Goal: Information Seeking & Learning: Learn about a topic

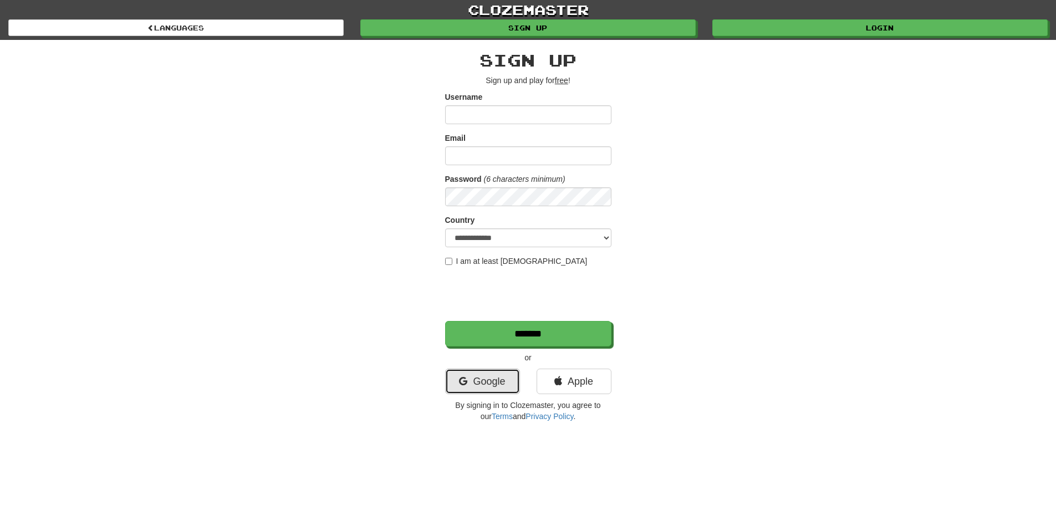
click at [477, 387] on link "Google" at bounding box center [482, 381] width 75 height 25
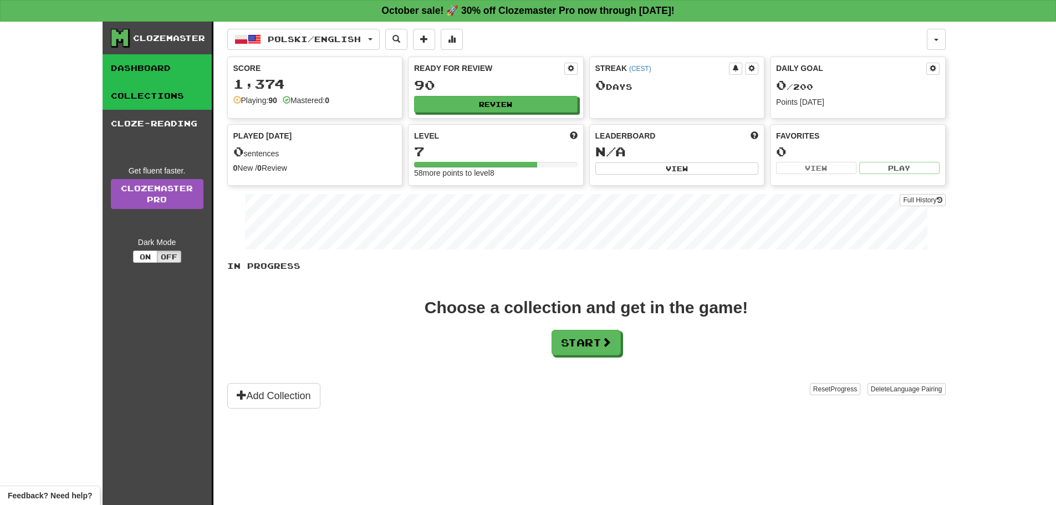
click at [176, 92] on link "Collections" at bounding box center [157, 96] width 109 height 28
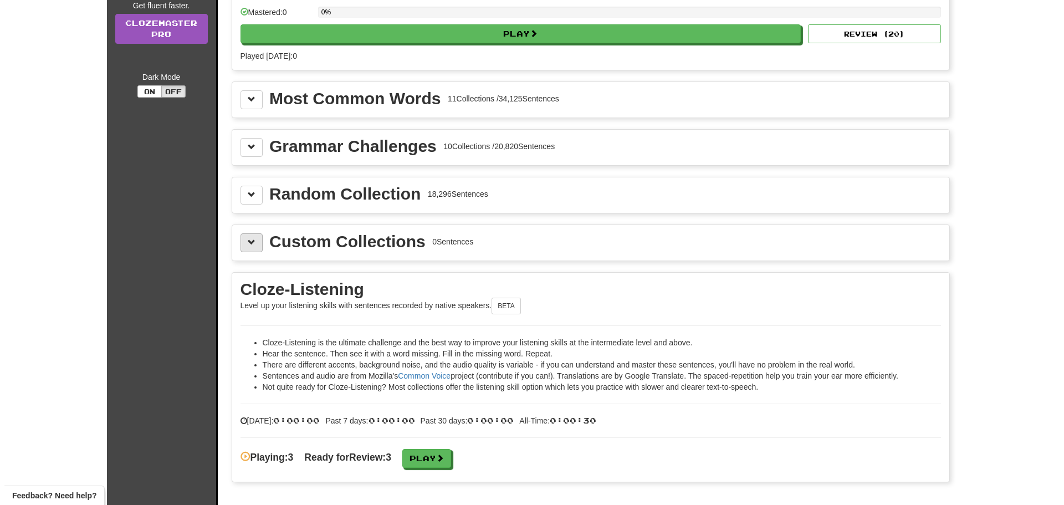
scroll to position [222, 0]
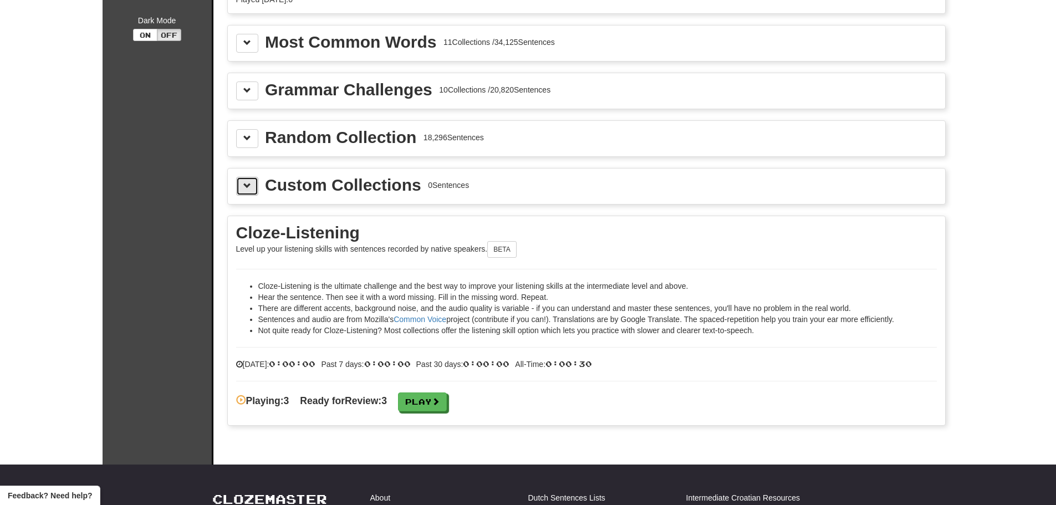
click at [251, 189] on span at bounding box center [247, 186] width 8 height 8
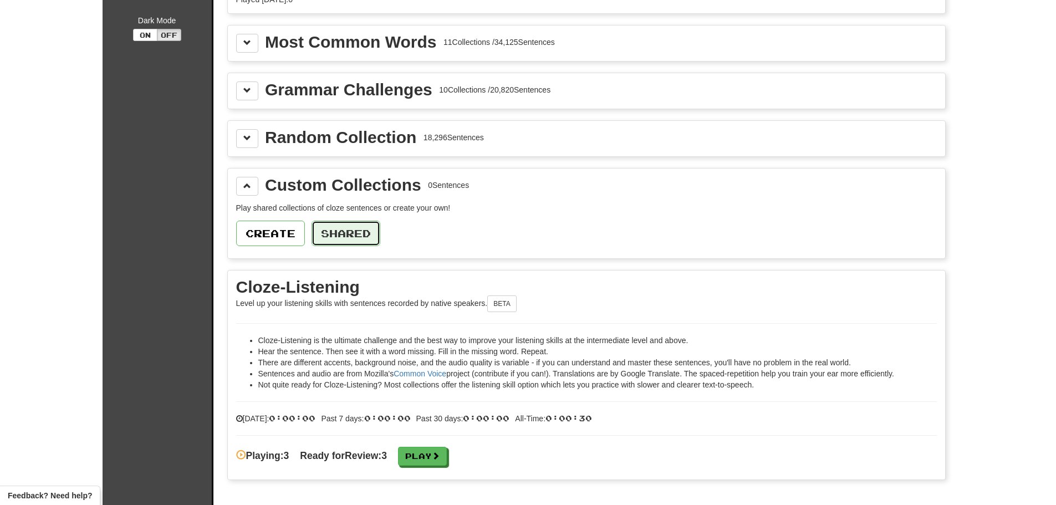
click at [320, 236] on button "Shared" at bounding box center [345, 233] width 69 height 25
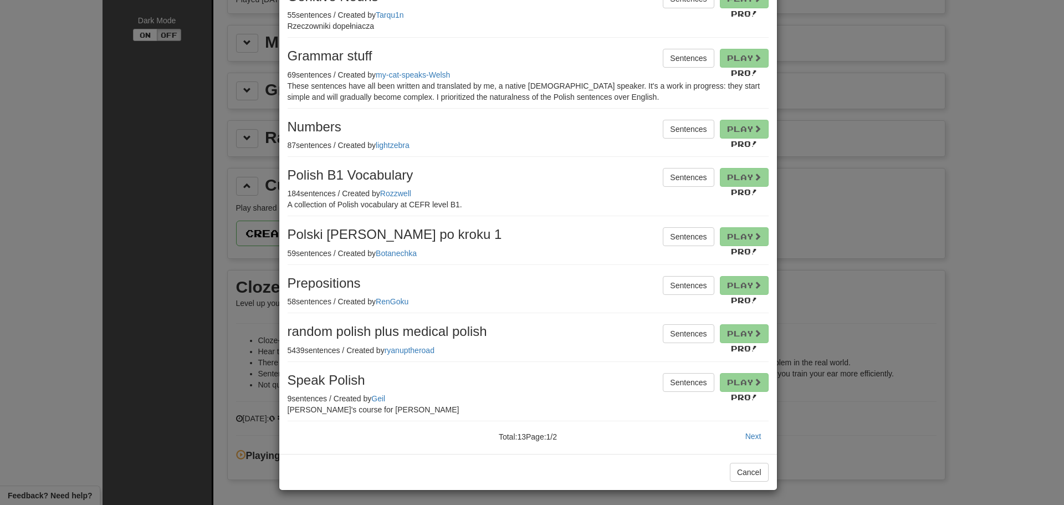
scroll to position [215, 0]
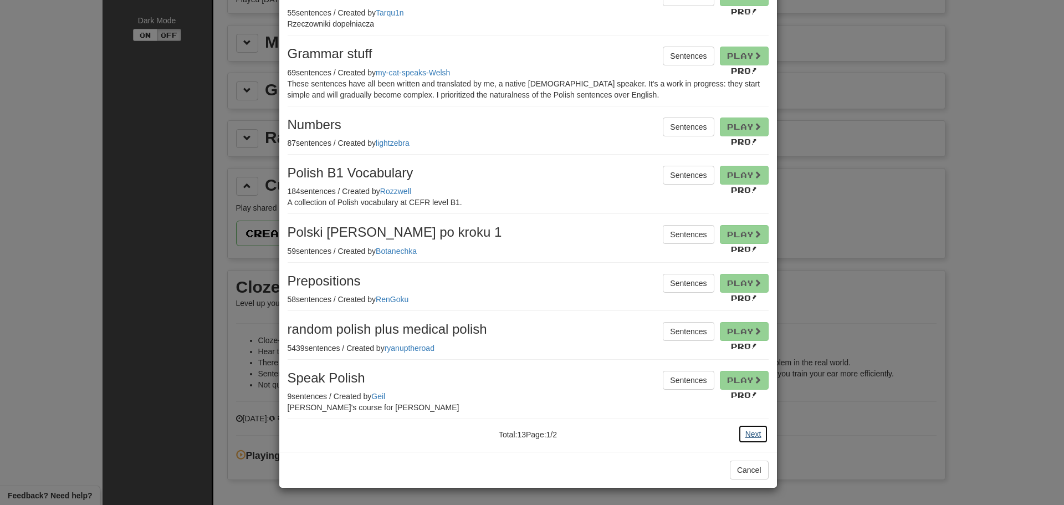
click at [751, 436] on button "Next" at bounding box center [753, 434] width 30 height 19
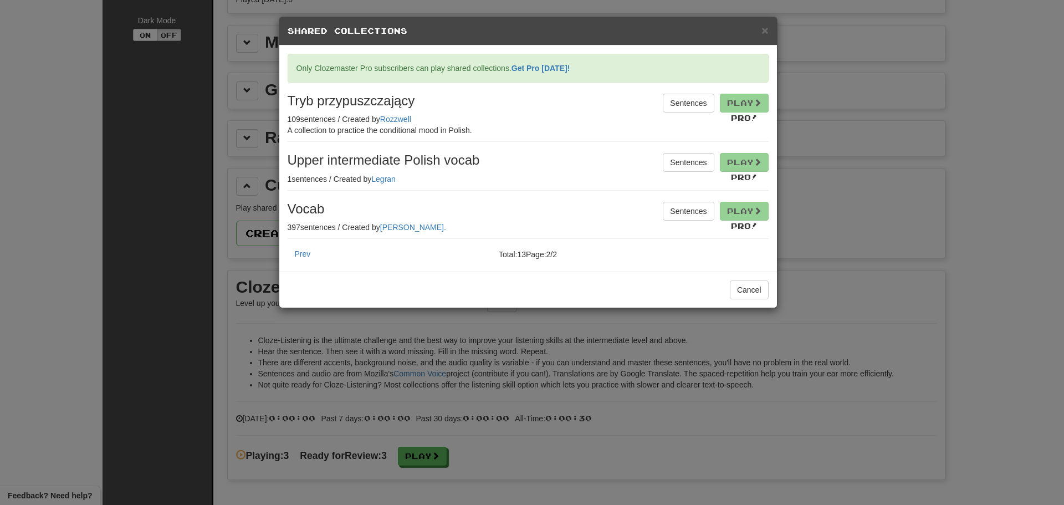
scroll to position [0, 0]
click at [667, 210] on button "Sentences" at bounding box center [688, 211] width 51 height 19
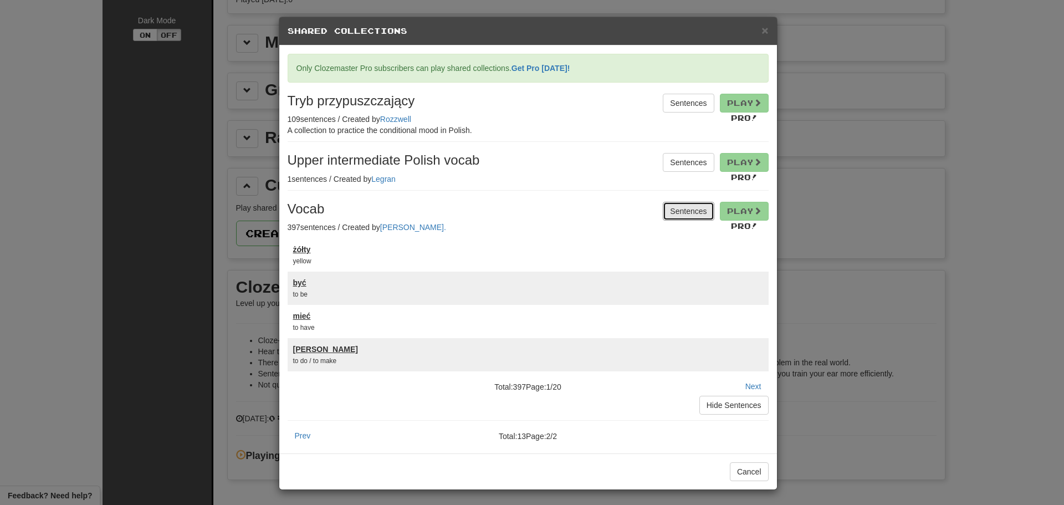
scroll to position [2, 0]
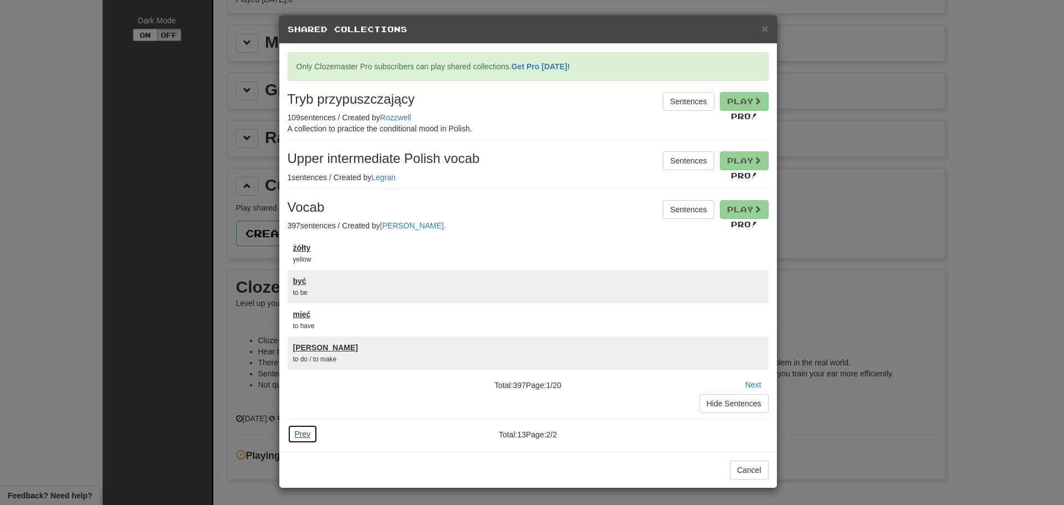
click at [306, 432] on button "Prev" at bounding box center [303, 434] width 30 height 19
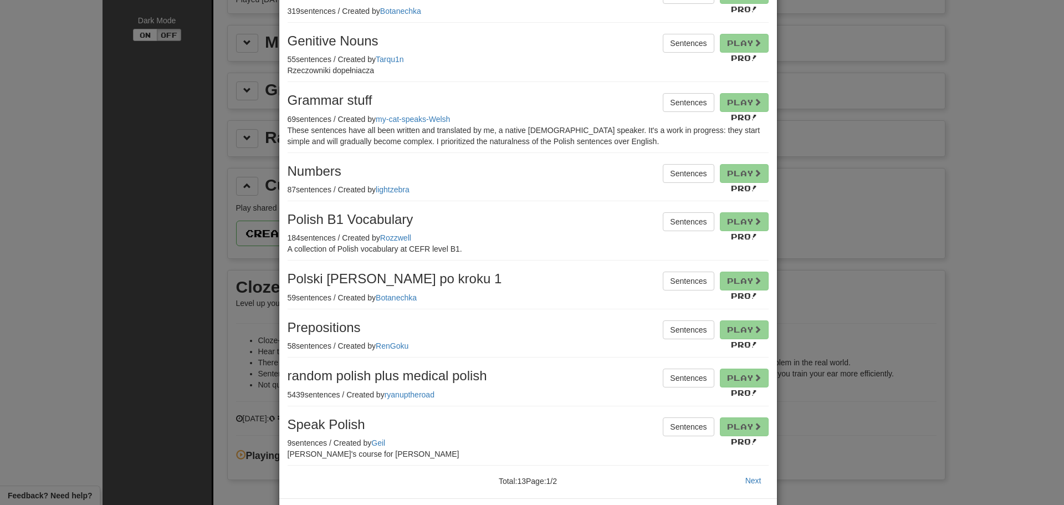
scroll to position [215, 0]
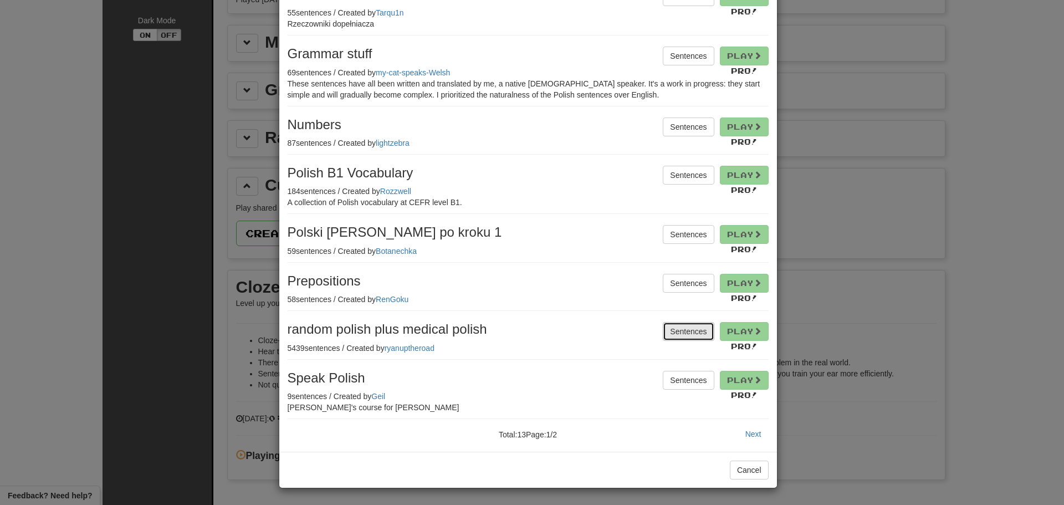
click at [671, 331] on button "Sentences" at bounding box center [688, 331] width 51 height 19
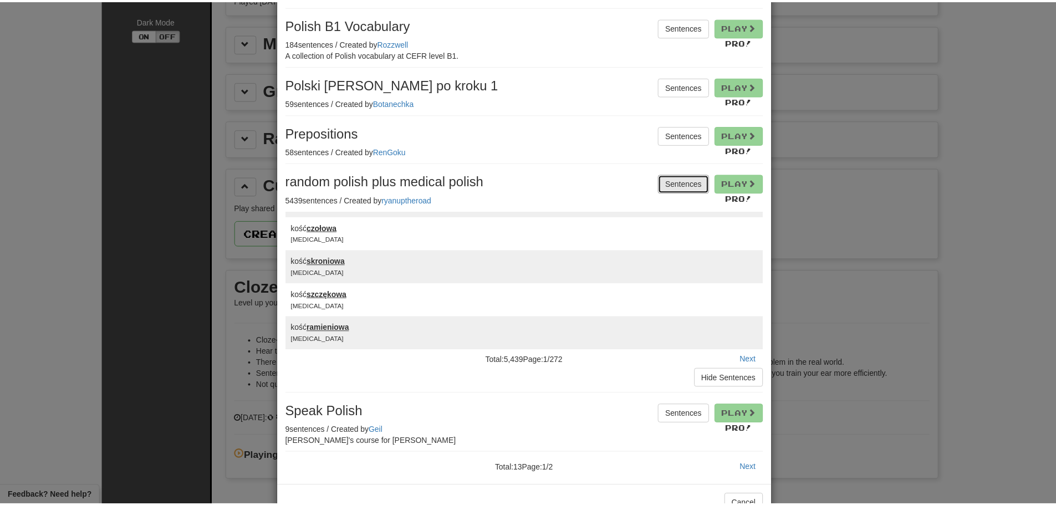
scroll to position [396, 0]
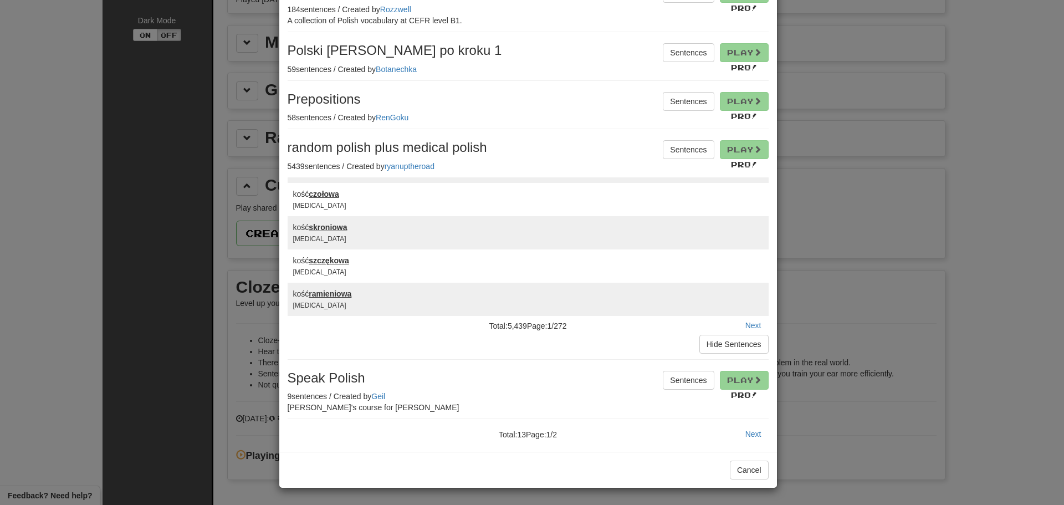
click at [1013, 125] on div "× Shared Collections Only Clozemaster Pro subscribers can play shared collectio…" at bounding box center [532, 252] width 1064 height 505
